Goal: Information Seeking & Learning: Learn about a topic

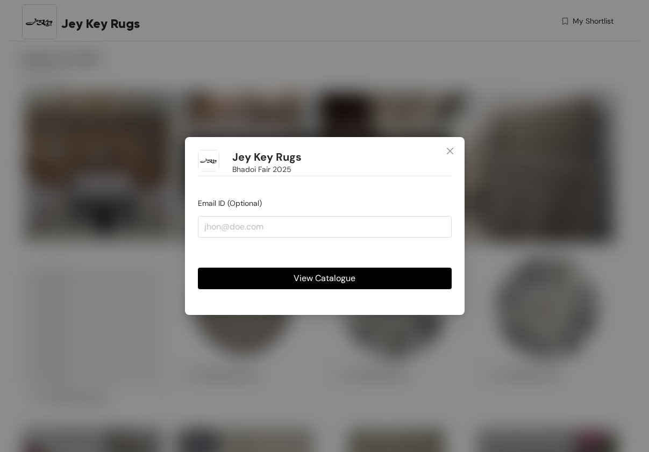
click at [340, 276] on span "View Catalogue" at bounding box center [325, 278] width 62 height 13
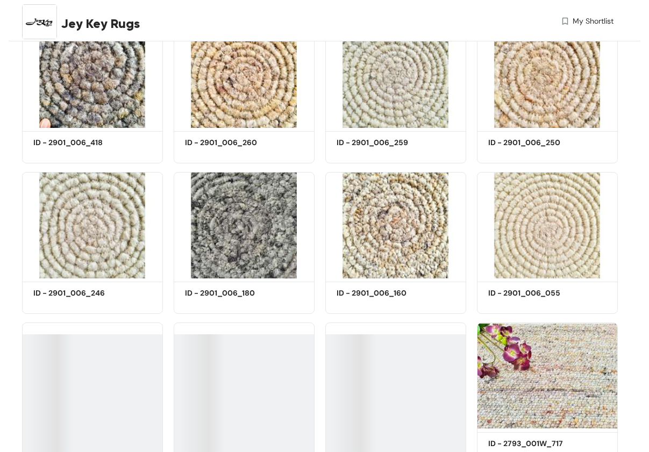
scroll to position [2935, 0]
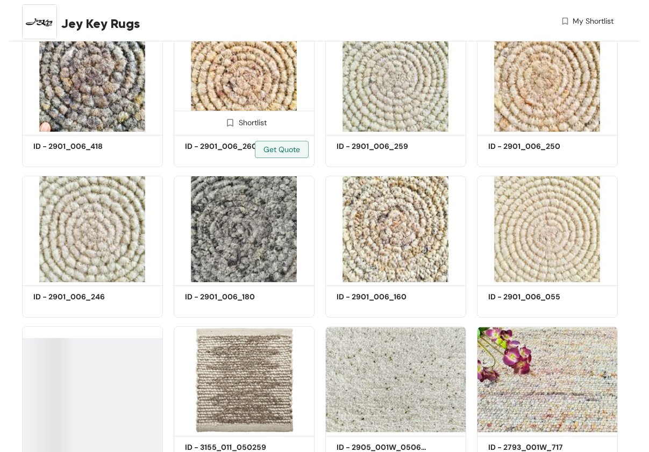
click at [240, 108] on img at bounding box center [244, 79] width 141 height 106
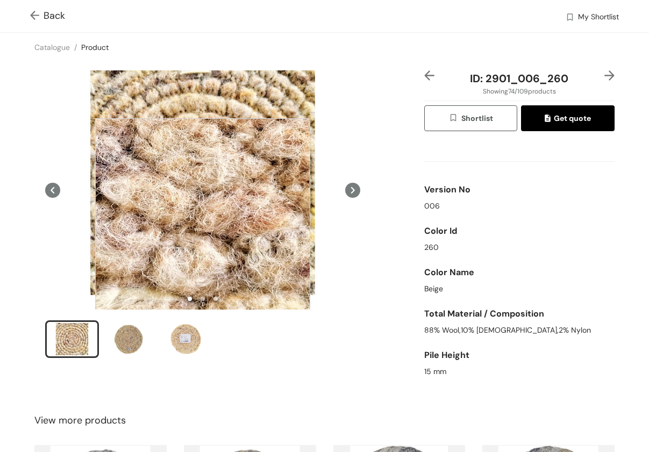
click at [203, 226] on div at bounding box center [202, 225] width 215 height 215
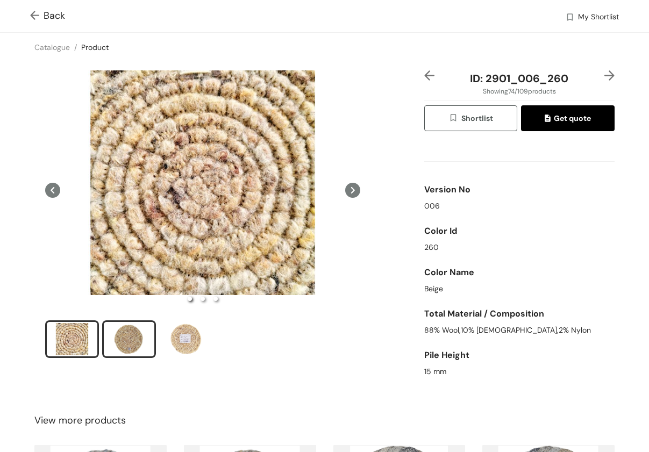
click at [130, 332] on div "slide item 2" at bounding box center [129, 339] width 48 height 32
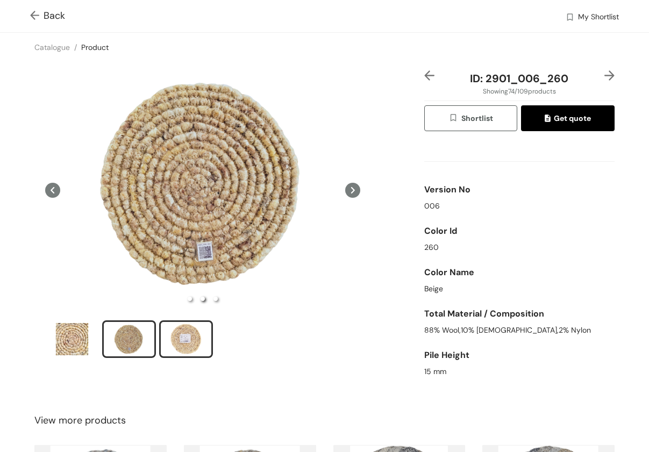
click at [181, 350] on div "slide item 3" at bounding box center [186, 339] width 48 height 32
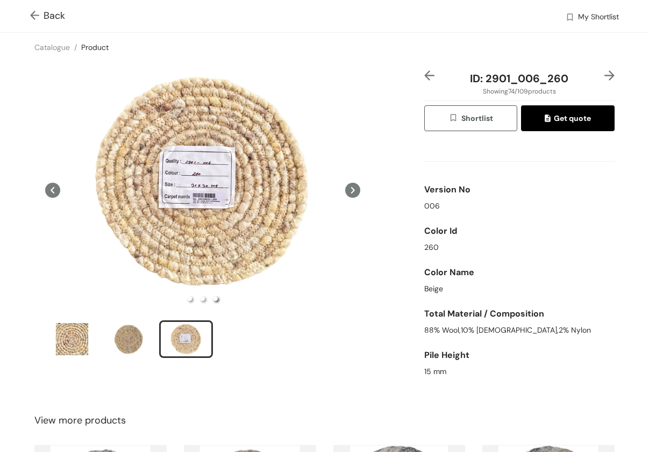
click at [52, 189] on icon at bounding box center [53, 190] width 4 height 6
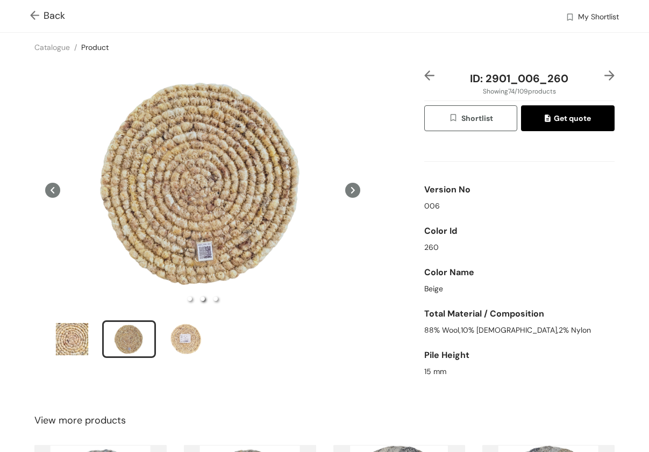
click at [53, 188] on icon at bounding box center [53, 190] width 4 height 6
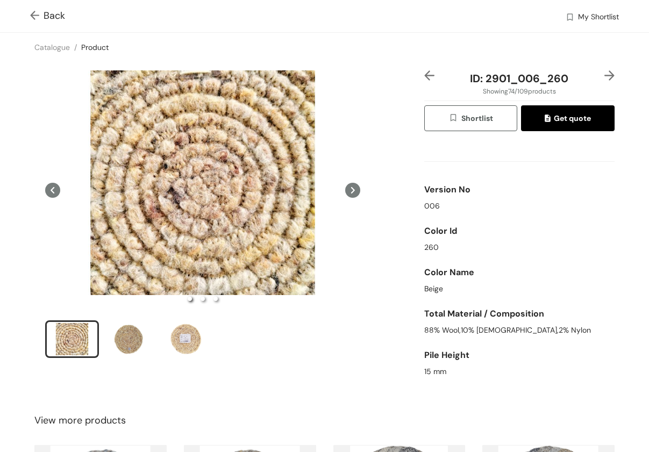
click at [47, 15] on span "Back" at bounding box center [47, 16] width 35 height 15
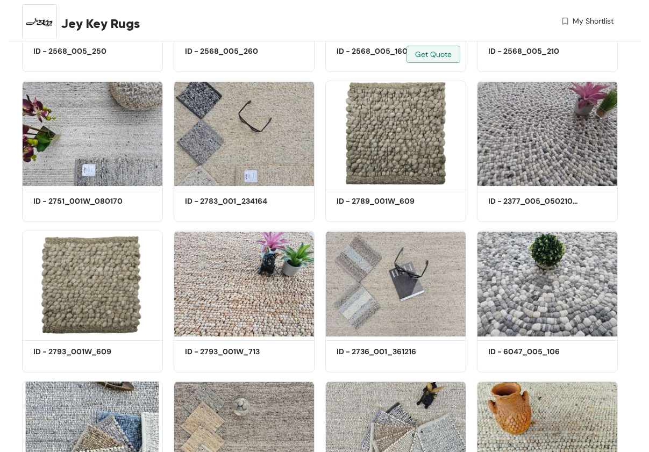
scroll to position [327, 0]
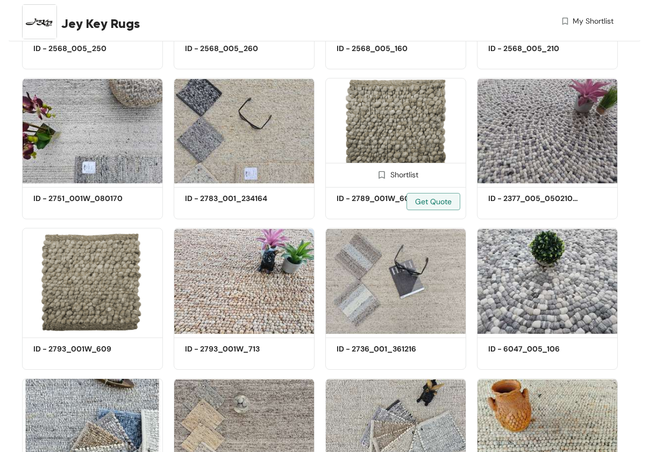
click at [417, 141] on img at bounding box center [395, 131] width 141 height 106
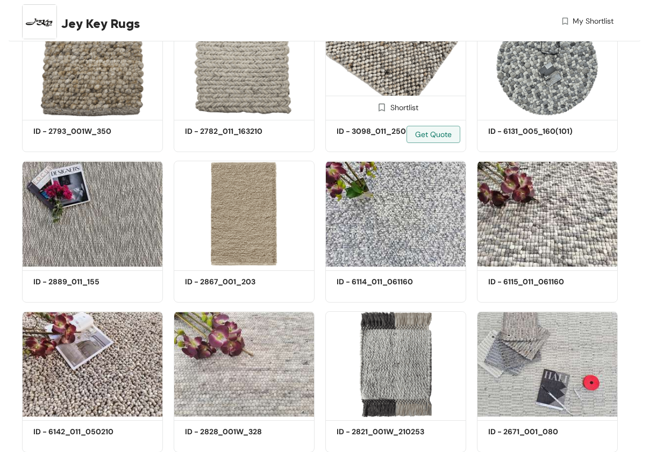
scroll to position [1299, 0]
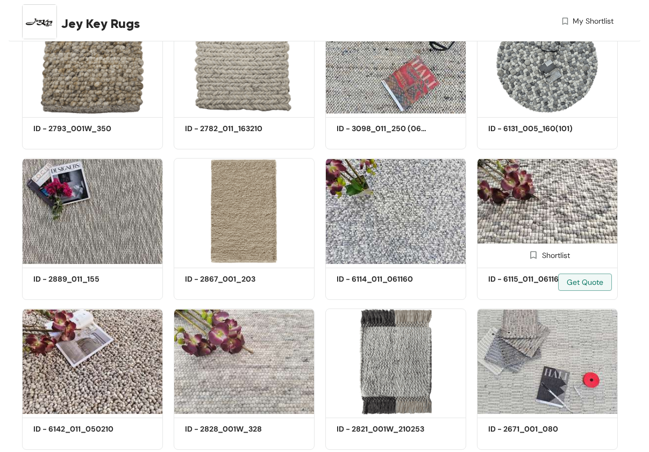
click at [573, 228] on img at bounding box center [547, 211] width 141 height 106
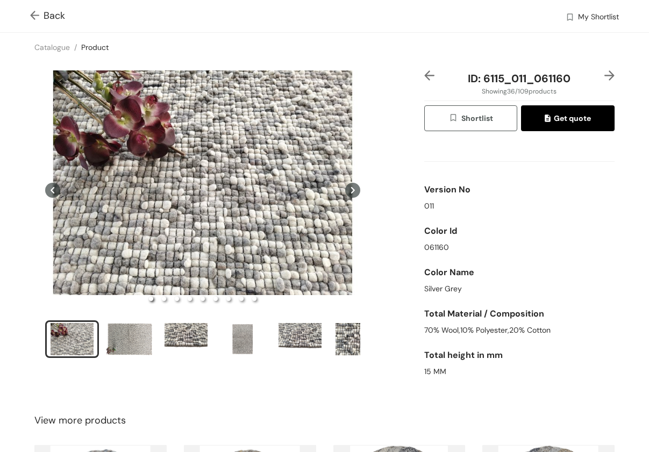
click at [354, 189] on icon at bounding box center [353, 190] width 4 height 6
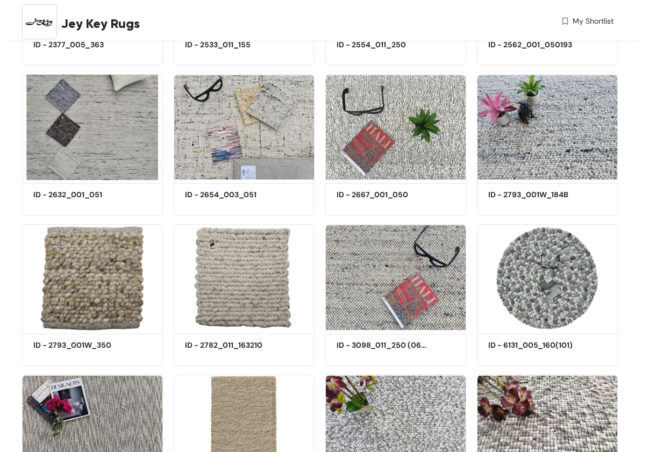
scroll to position [1299, 0]
